Goal: Task Accomplishment & Management: Complete application form

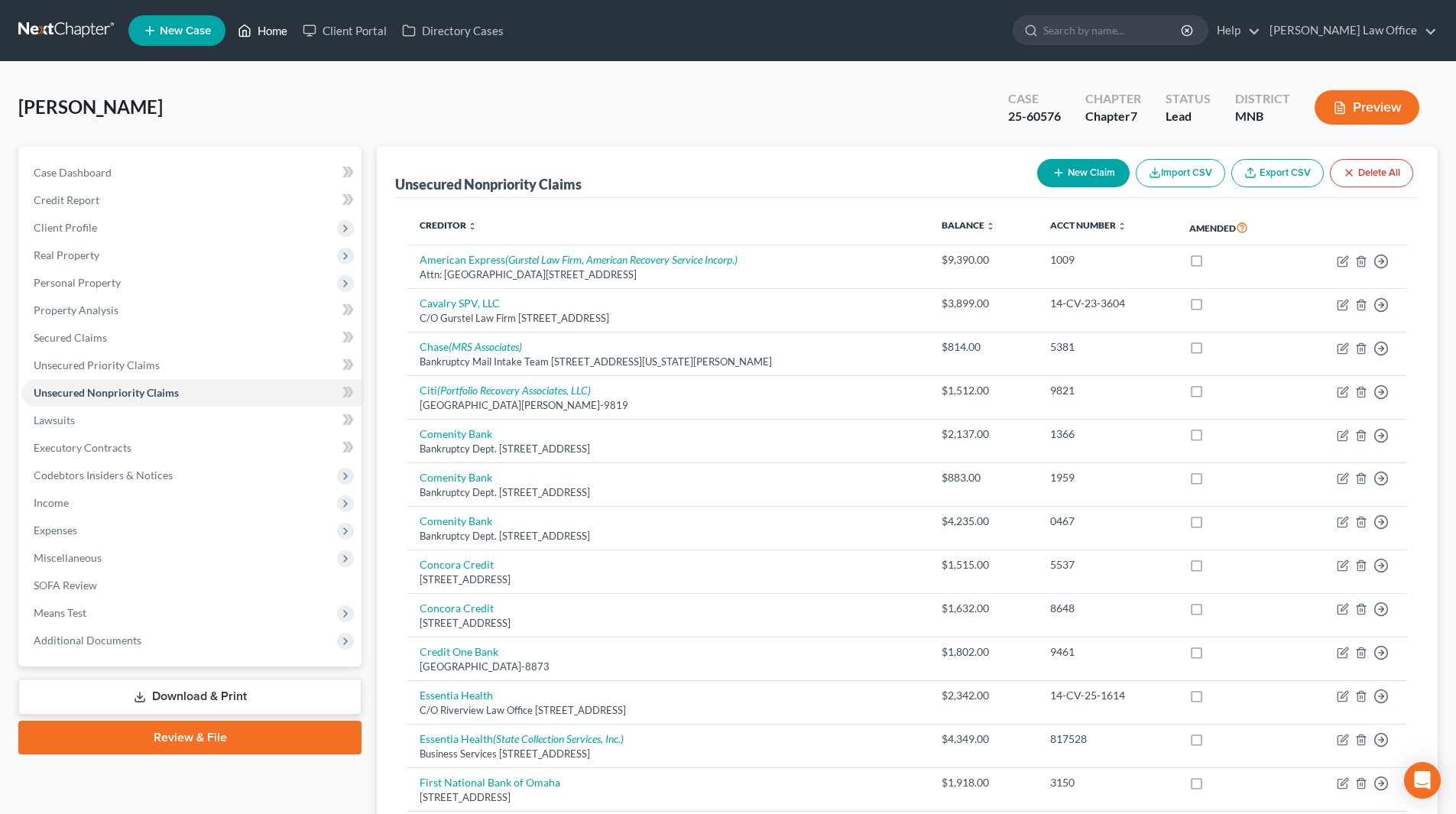
click at [274, 31] on link "Home" at bounding box center [262, 30] width 65 height 27
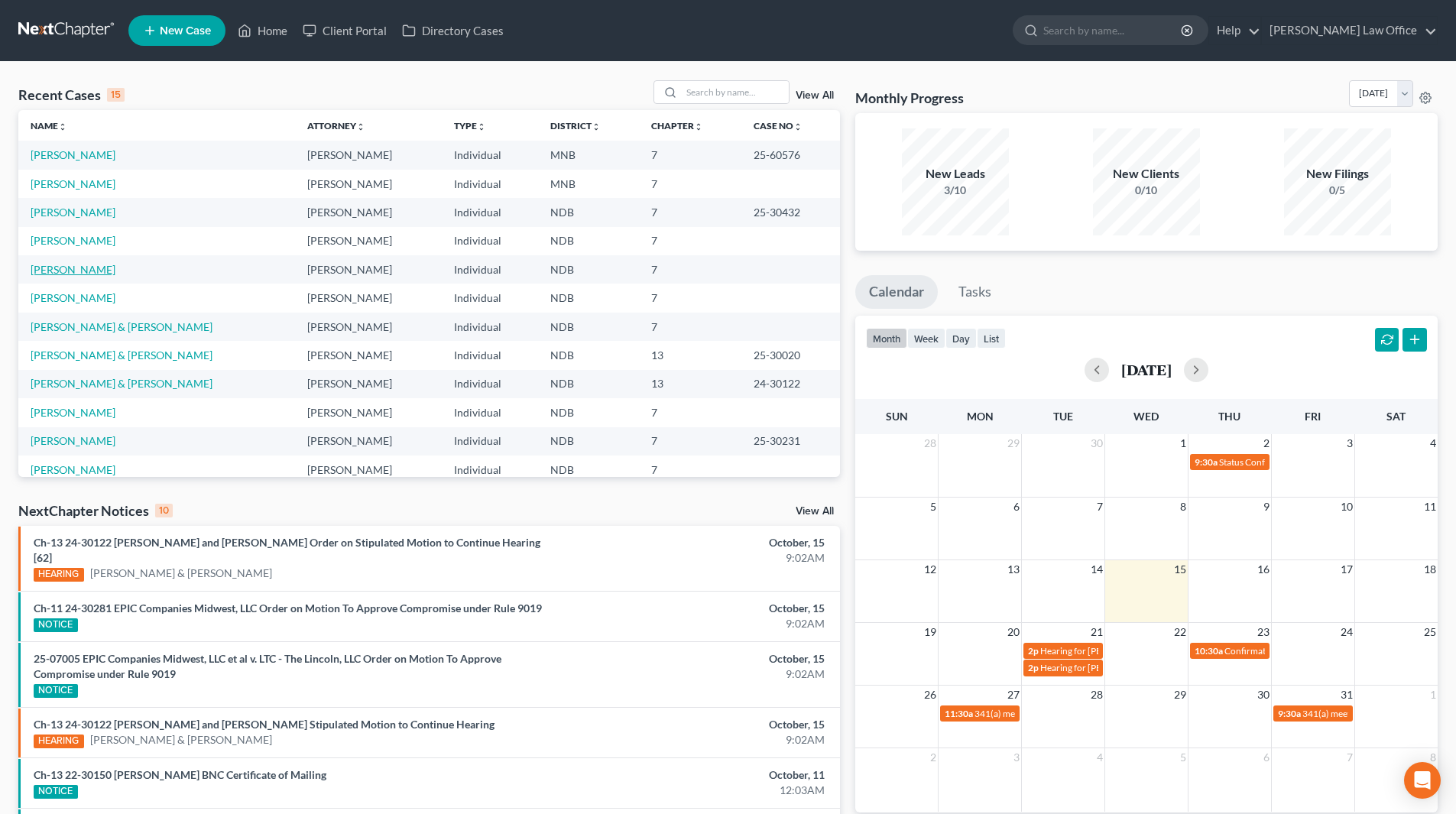
click at [60, 268] on link "[PERSON_NAME]" at bounding box center [73, 269] width 85 height 13
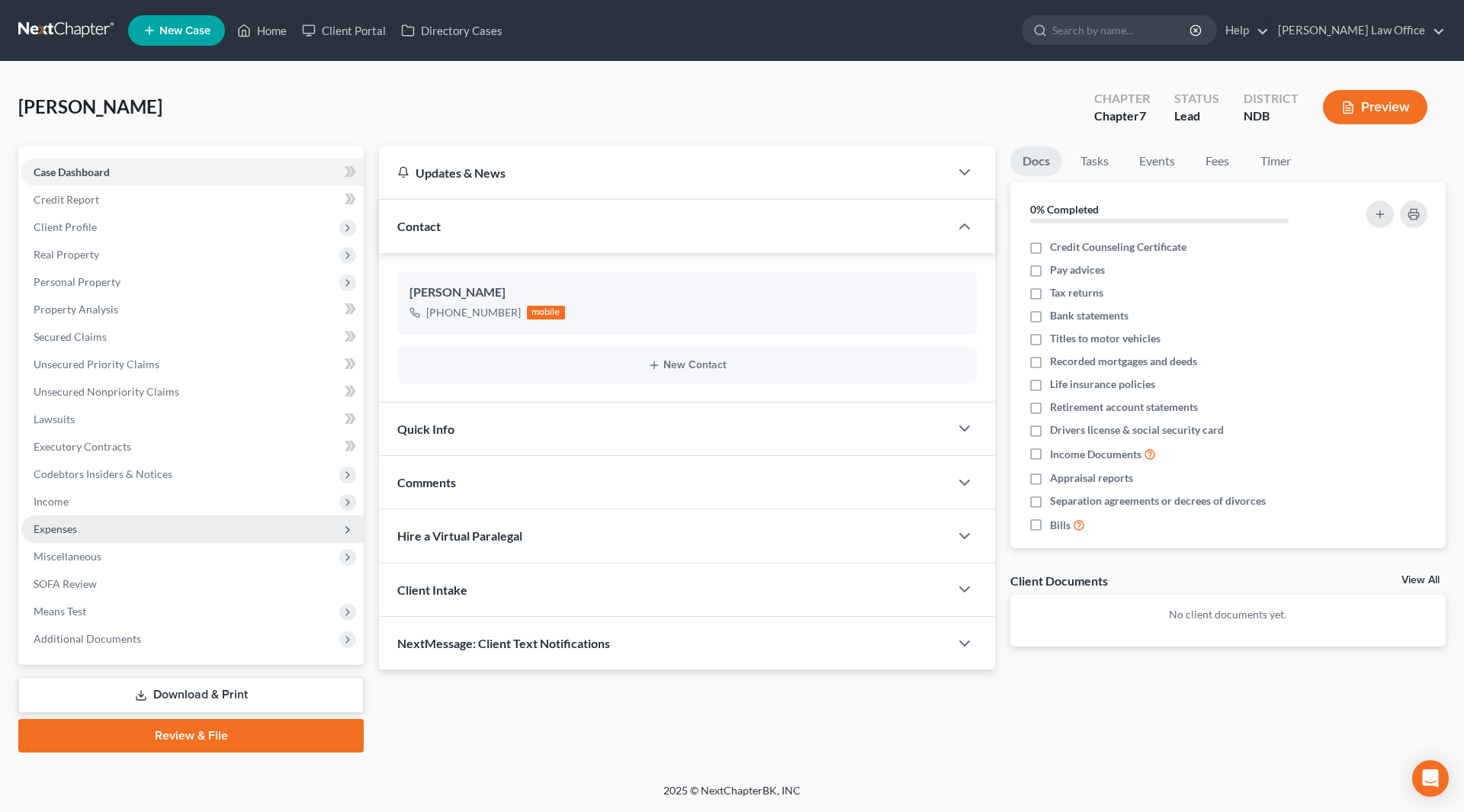
click at [54, 523] on span "Expenses" at bounding box center [55, 528] width 44 height 13
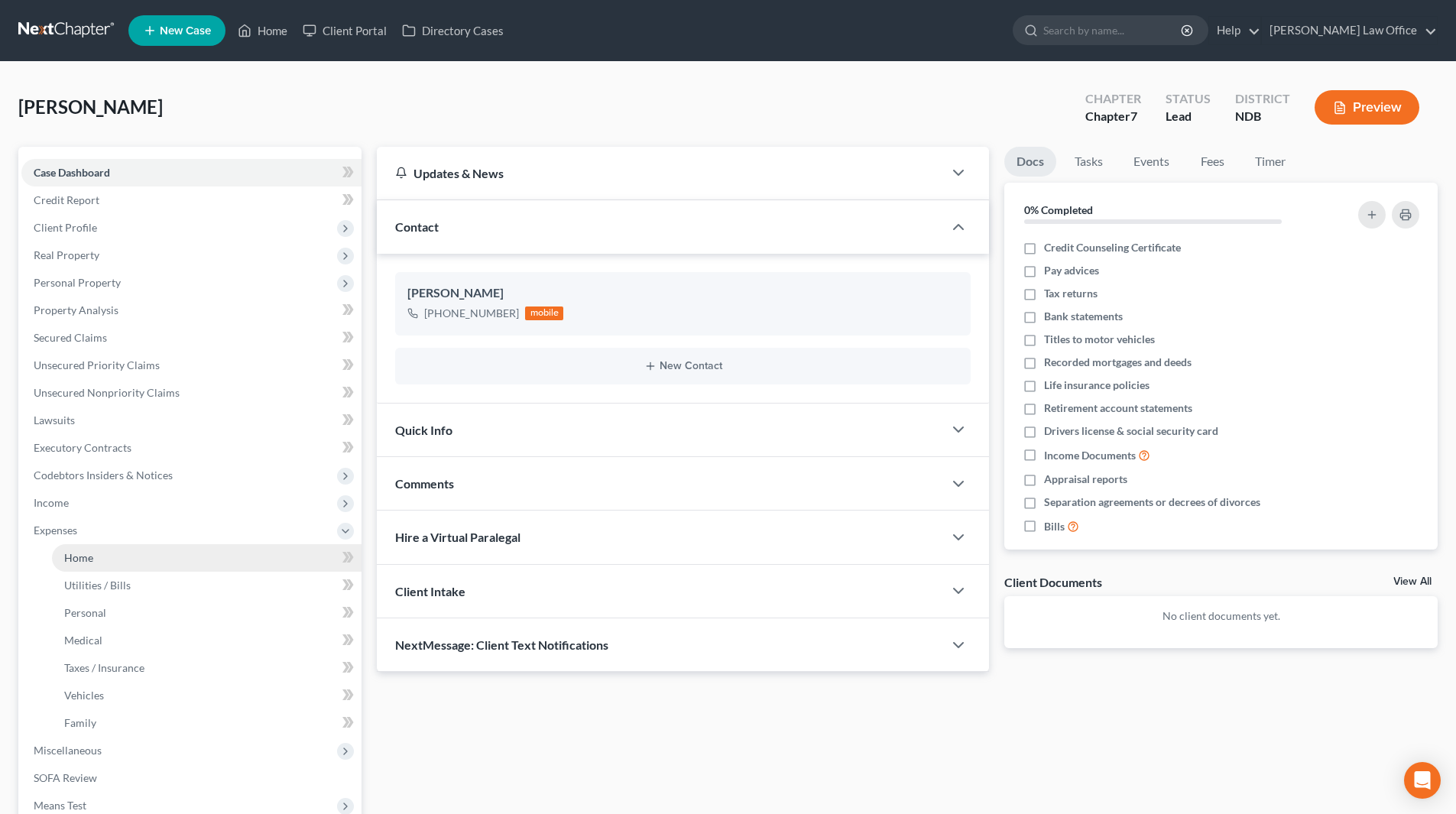
click at [86, 558] on span "Home" at bounding box center [78, 557] width 29 height 13
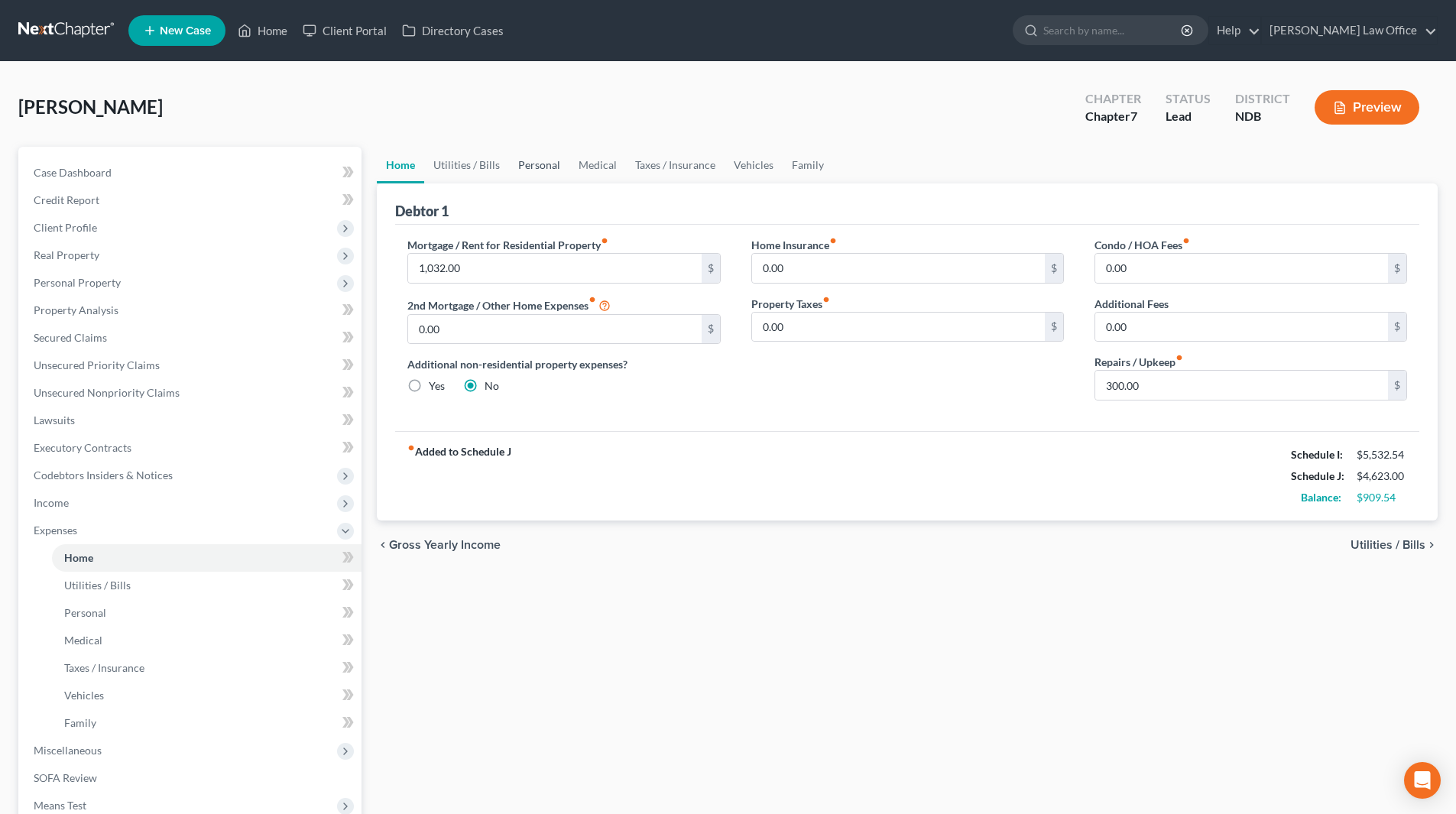
click at [546, 165] on link "Personal" at bounding box center [539, 165] width 61 height 37
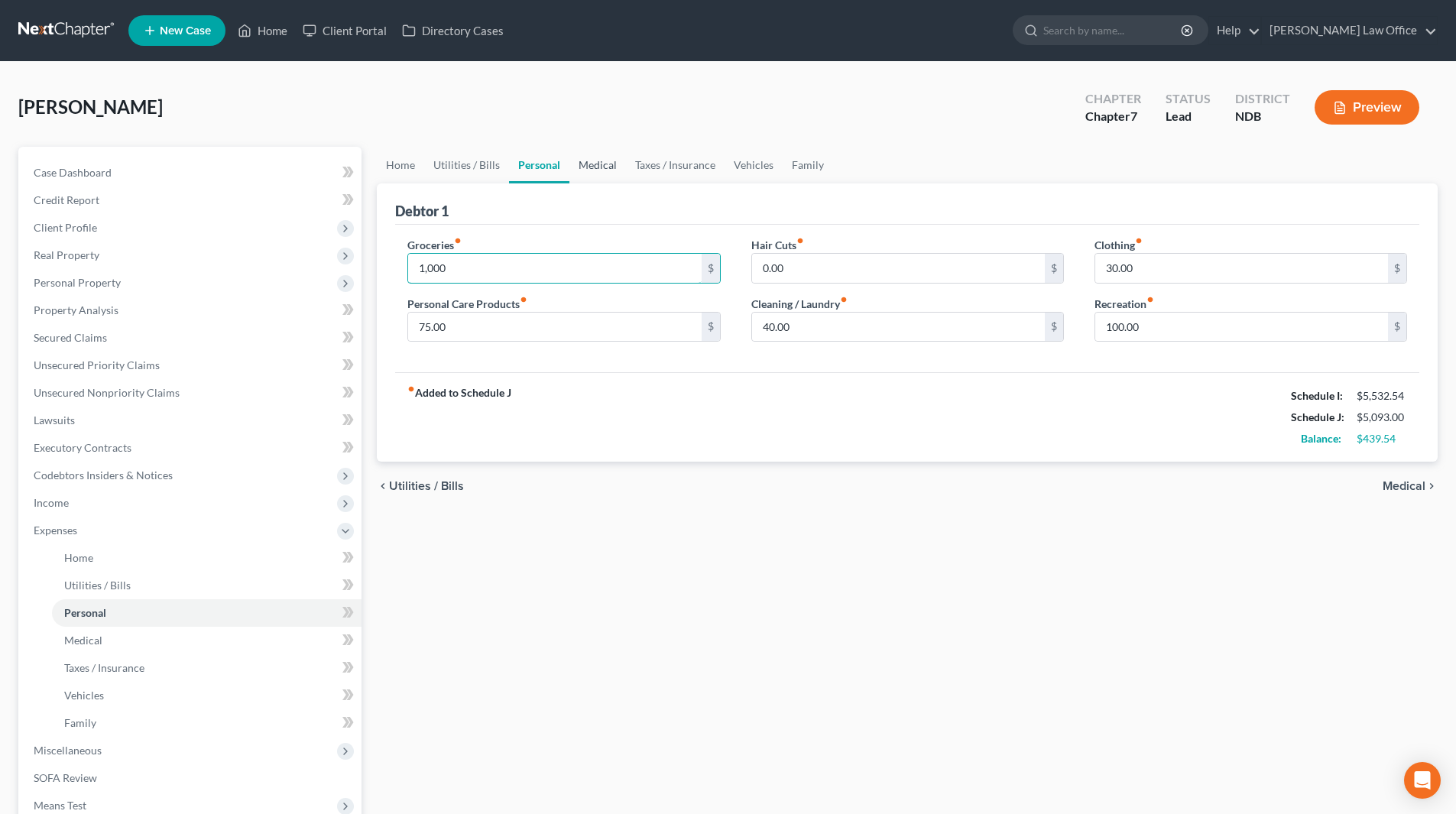
type input "1,000"
click at [582, 155] on link "Medical" at bounding box center [597, 165] width 56 height 37
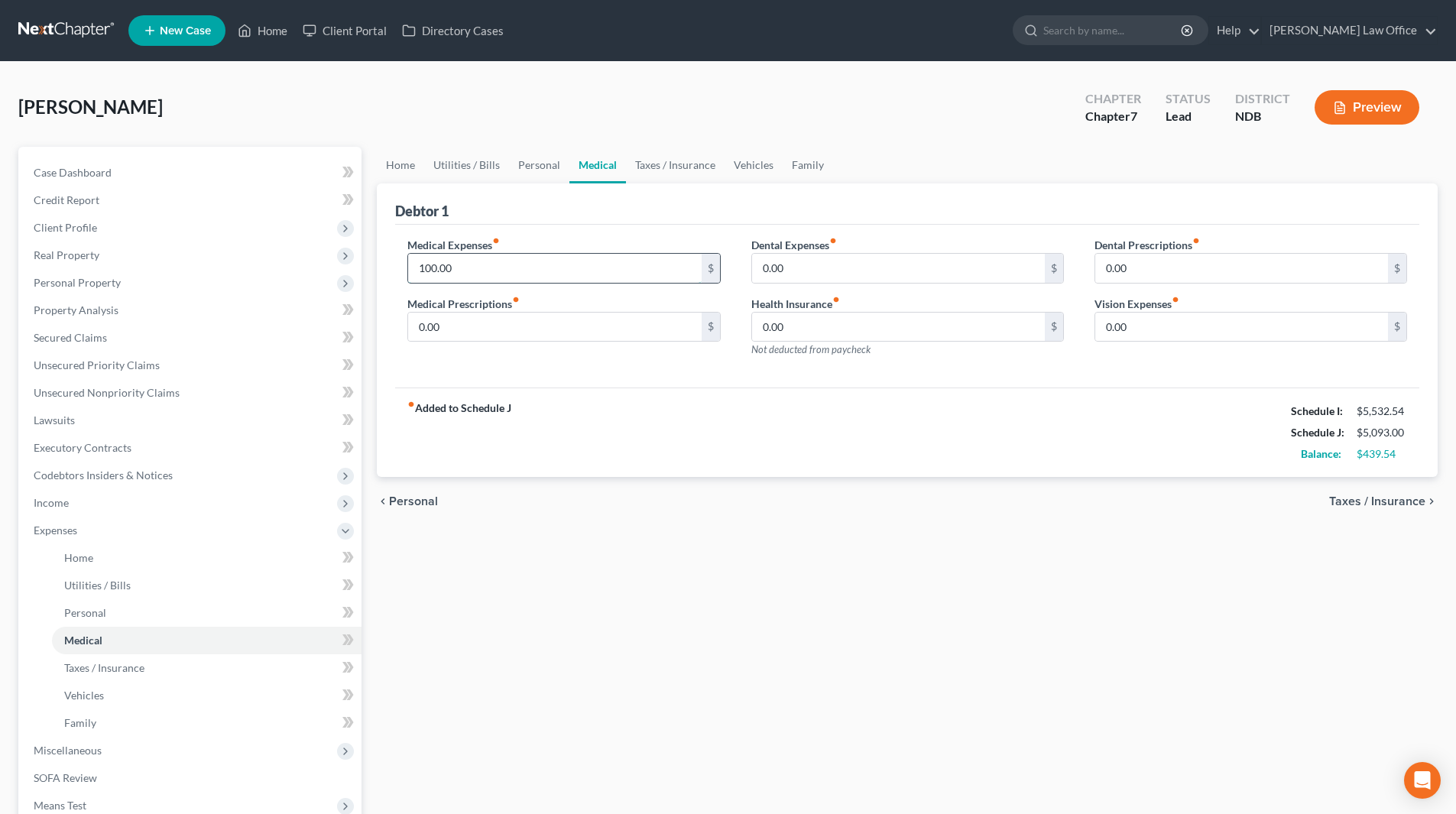
click at [460, 269] on input "100.00" at bounding box center [554, 268] width 293 height 29
type input "250"
click at [809, 169] on link "Family" at bounding box center [808, 165] width 51 height 37
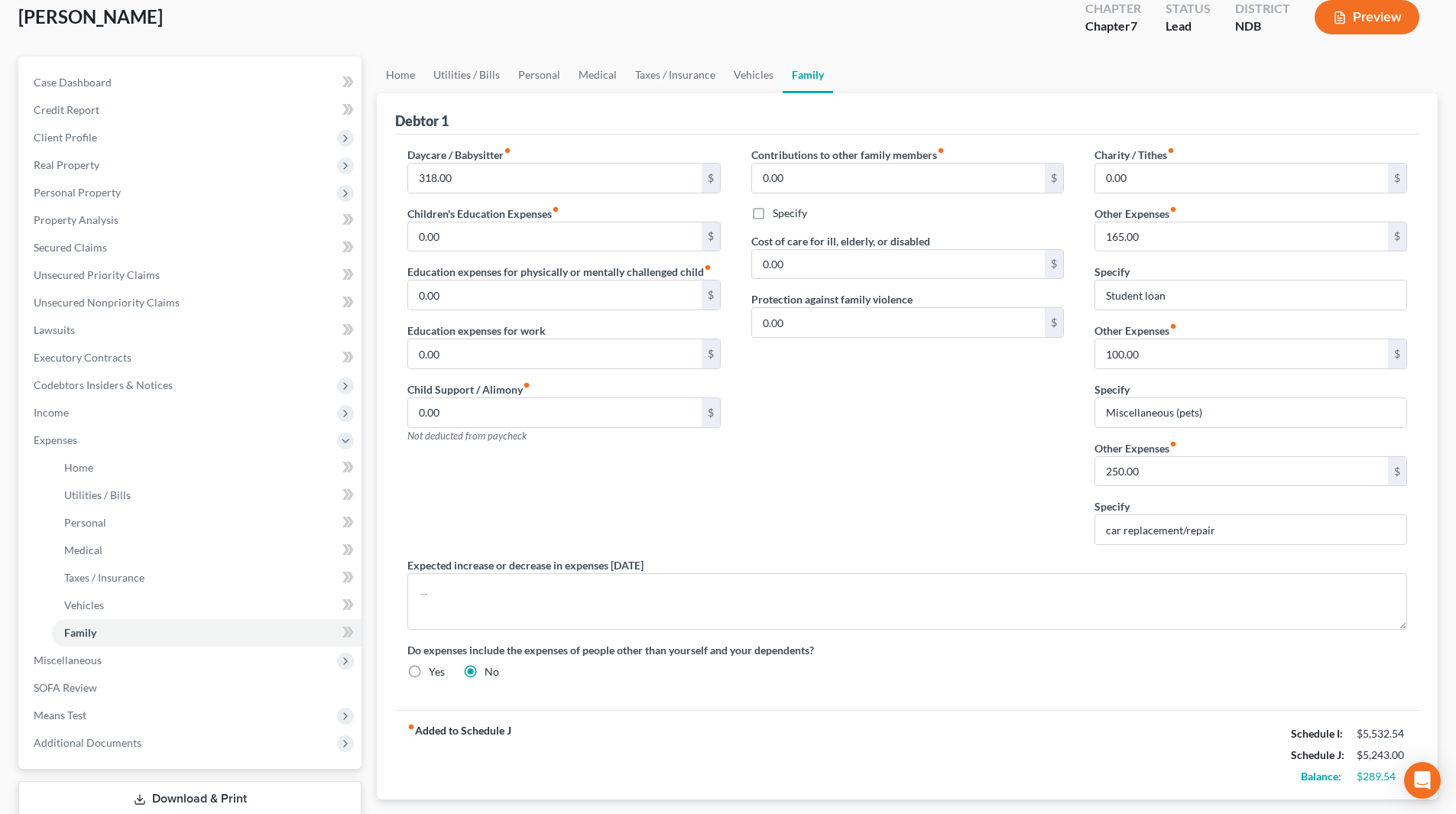
scroll to position [191, 0]
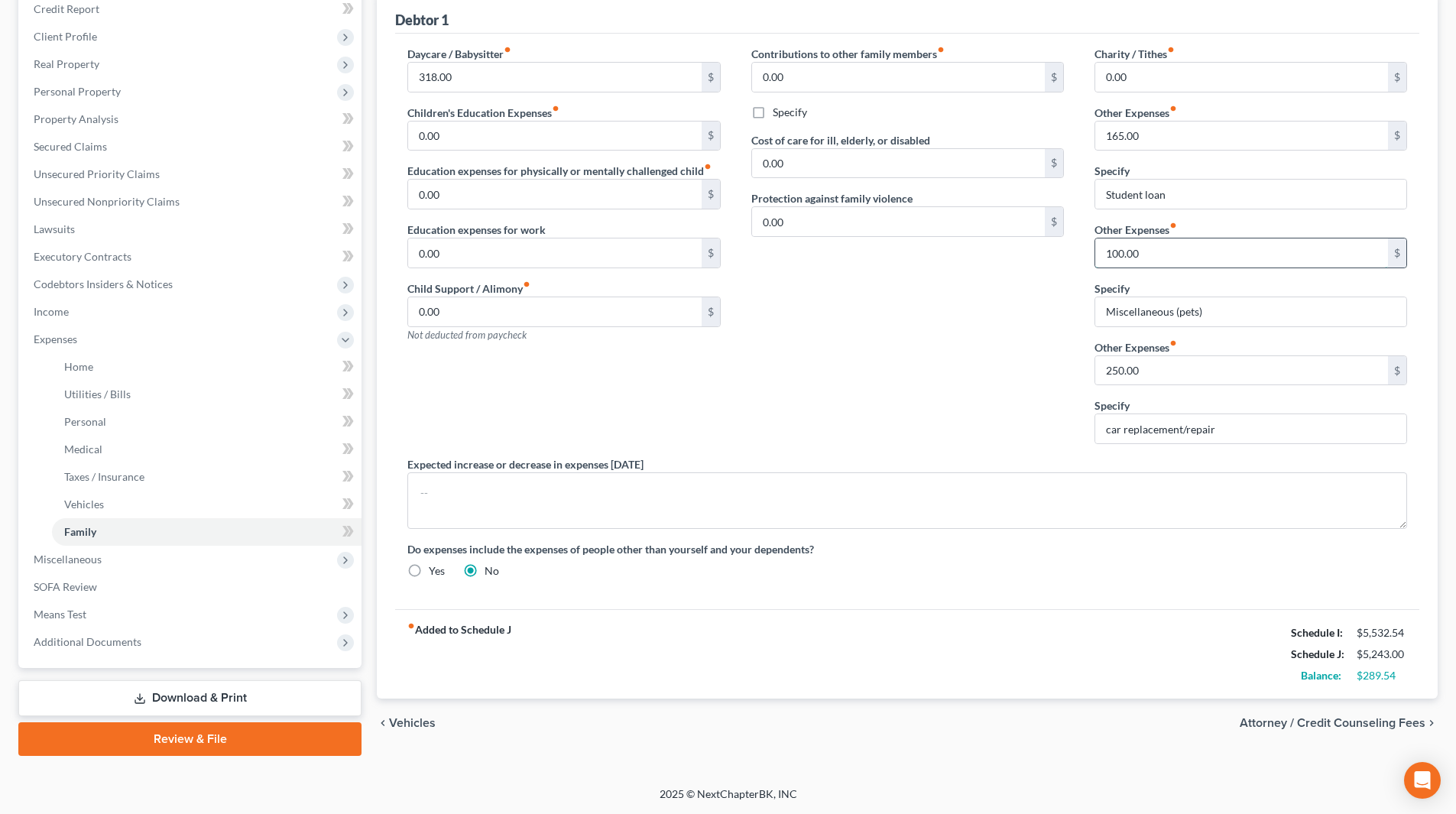
click at [1167, 248] on input "100.00" at bounding box center [1242, 253] width 293 height 29
type input "200.00"
click at [59, 340] on span "Expenses" at bounding box center [55, 339] width 44 height 13
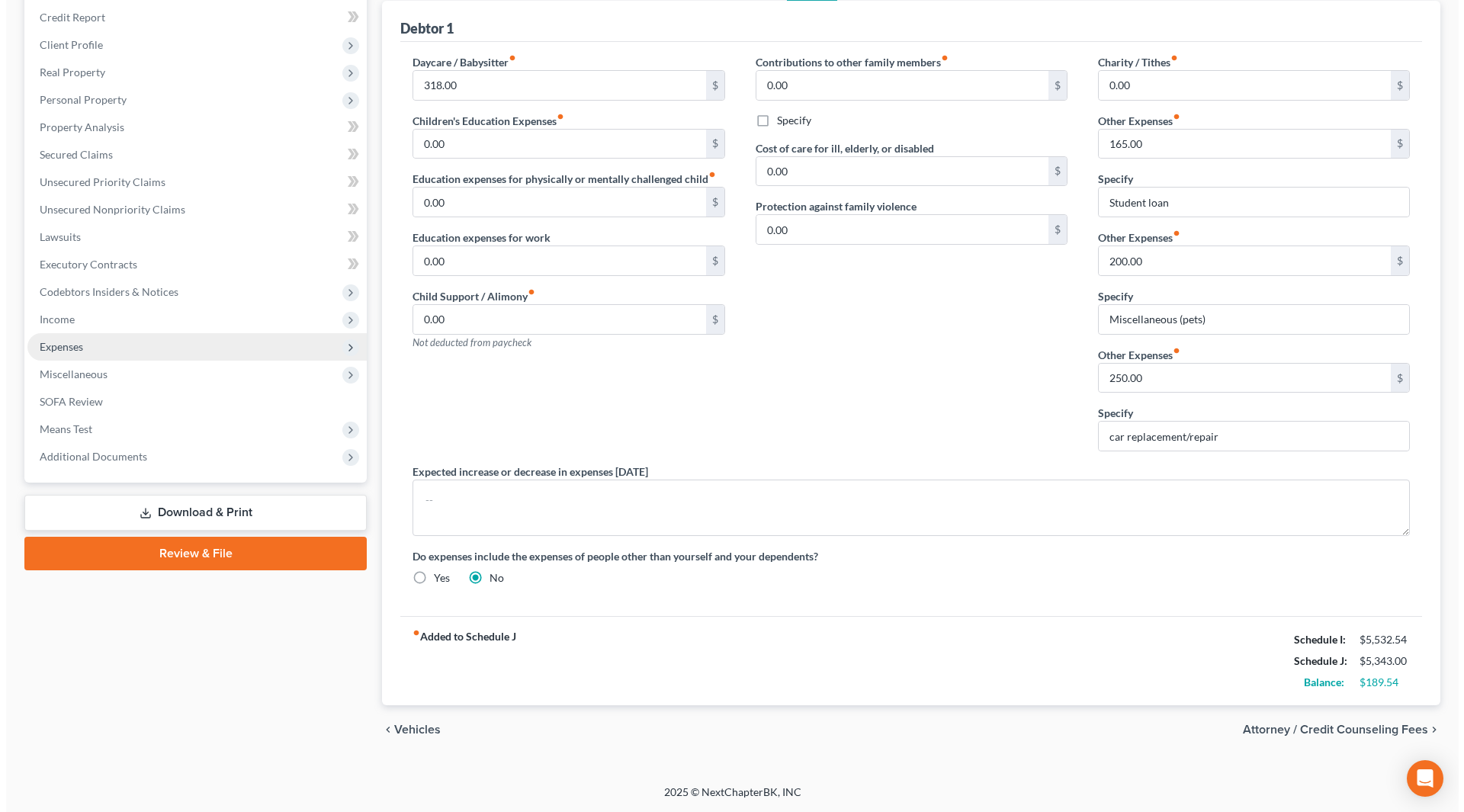
scroll to position [182, 0]
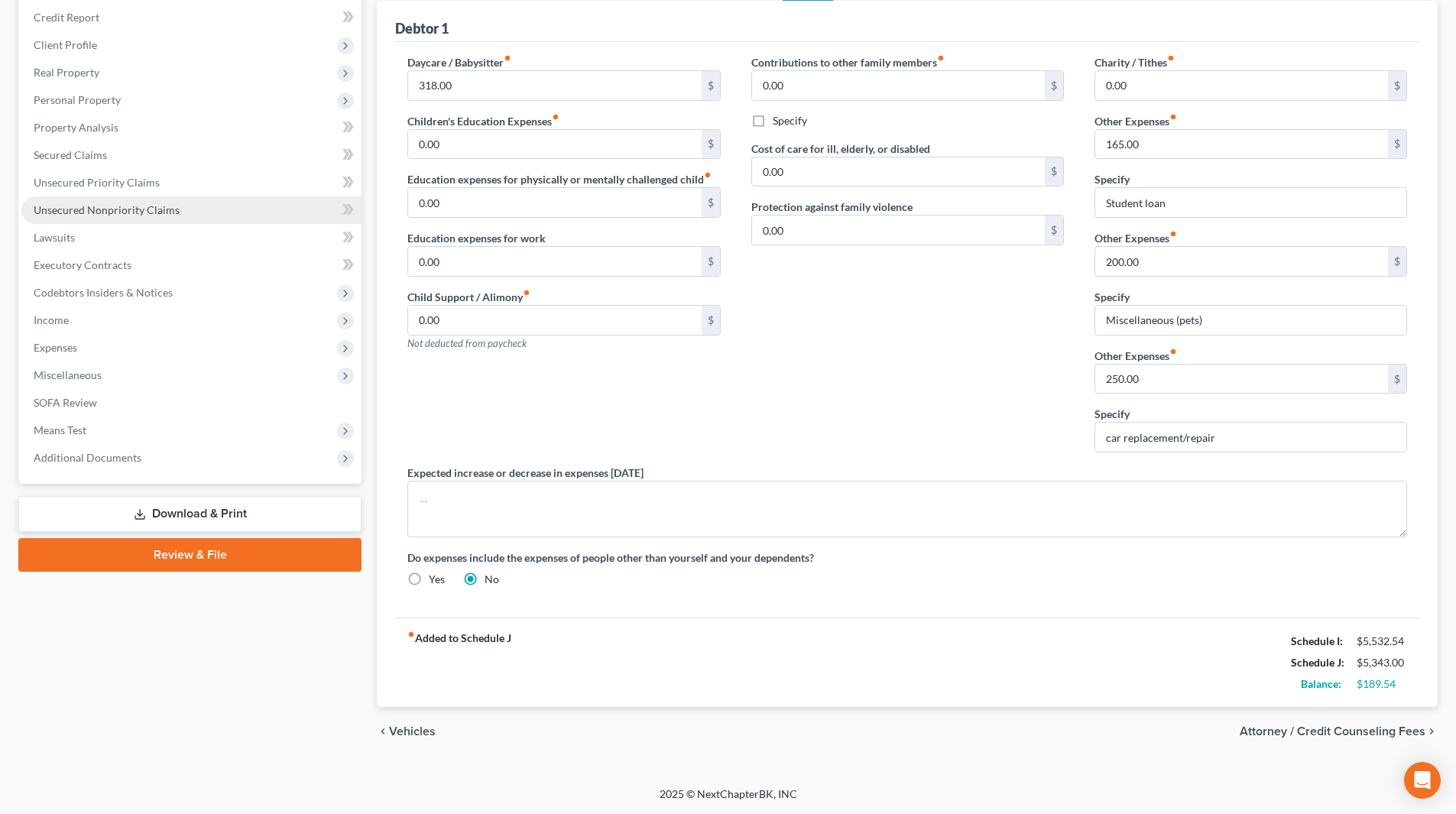
click at [100, 215] on span "Unsecured Nonpriority Claims" at bounding box center [106, 210] width 146 height 13
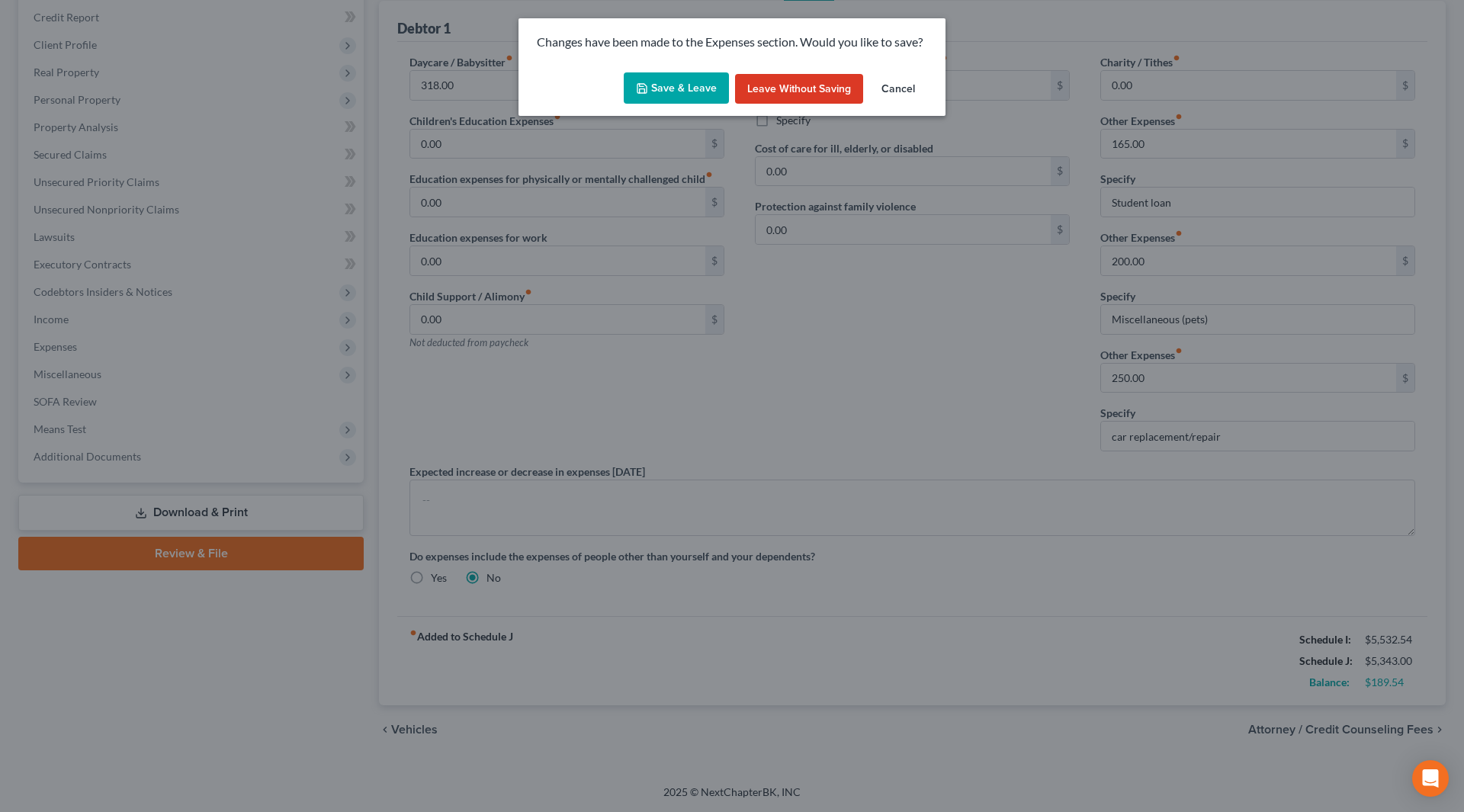
click at [673, 84] on button "Save & Leave" at bounding box center [676, 88] width 105 height 32
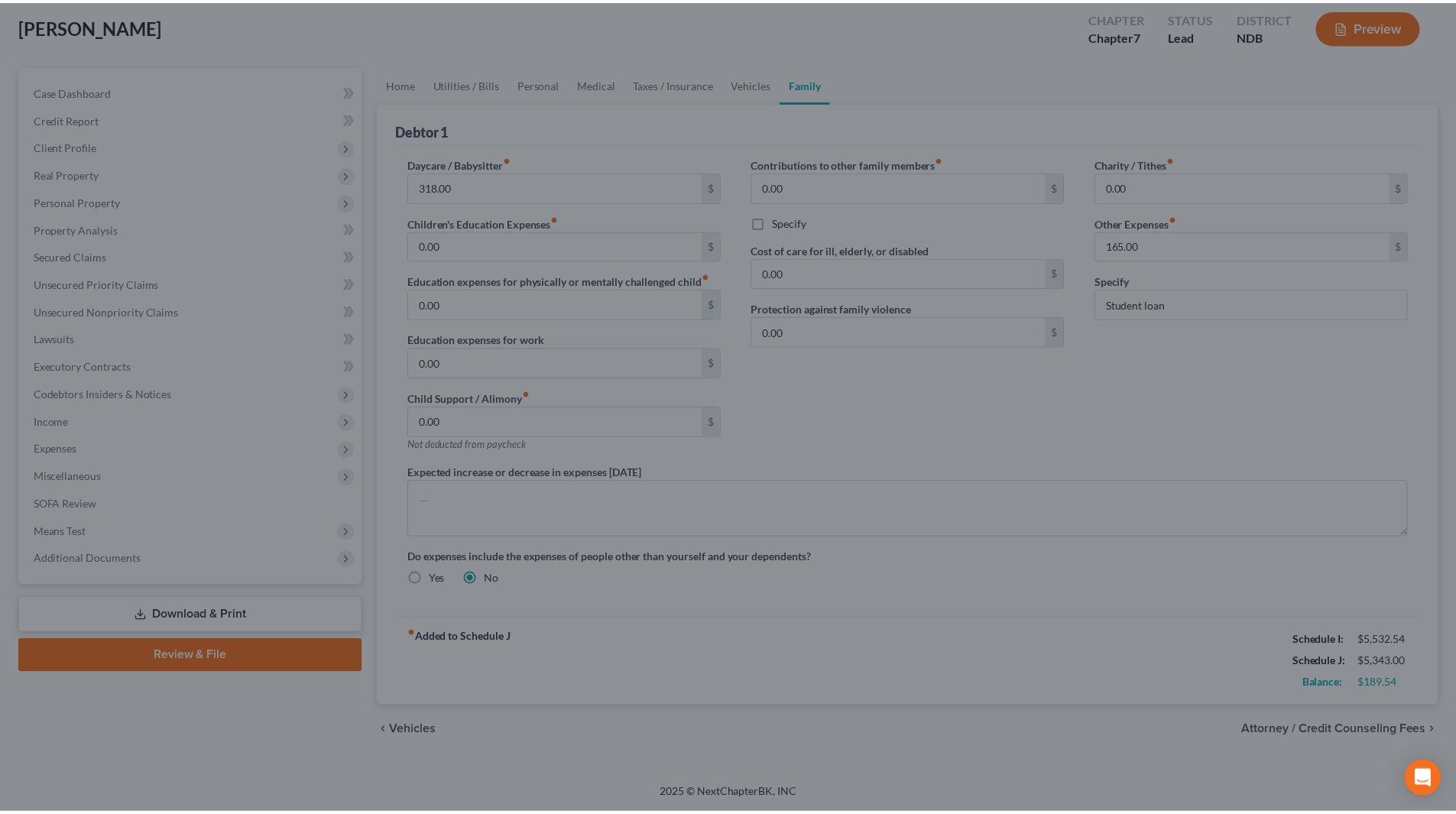
scroll to position [81, 0]
